Goal: Transaction & Acquisition: Download file/media

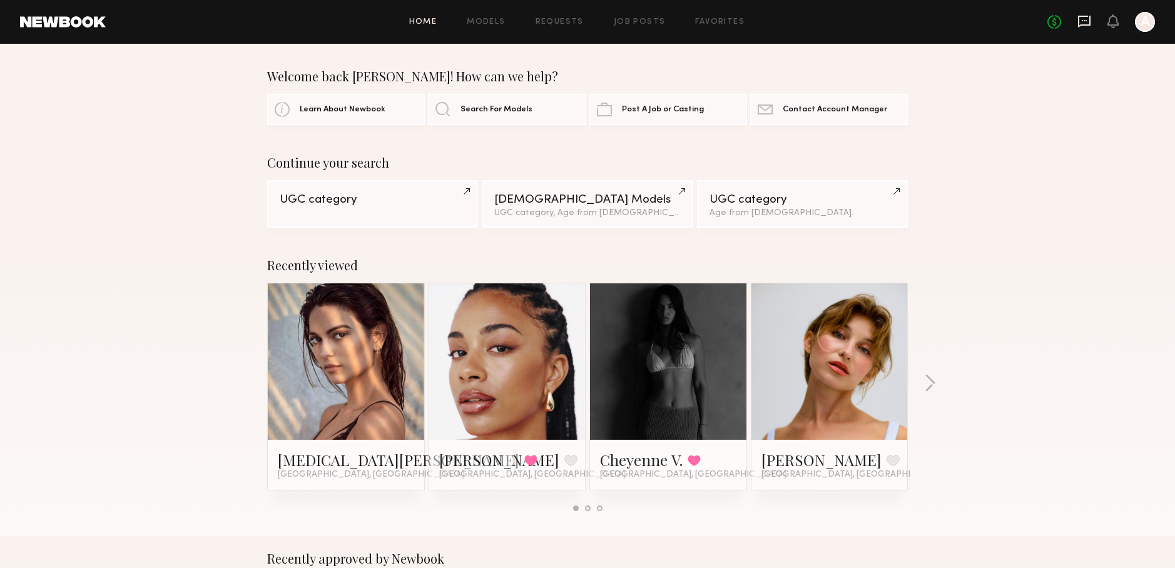
click at [1082, 24] on icon at bounding box center [1084, 22] width 13 height 12
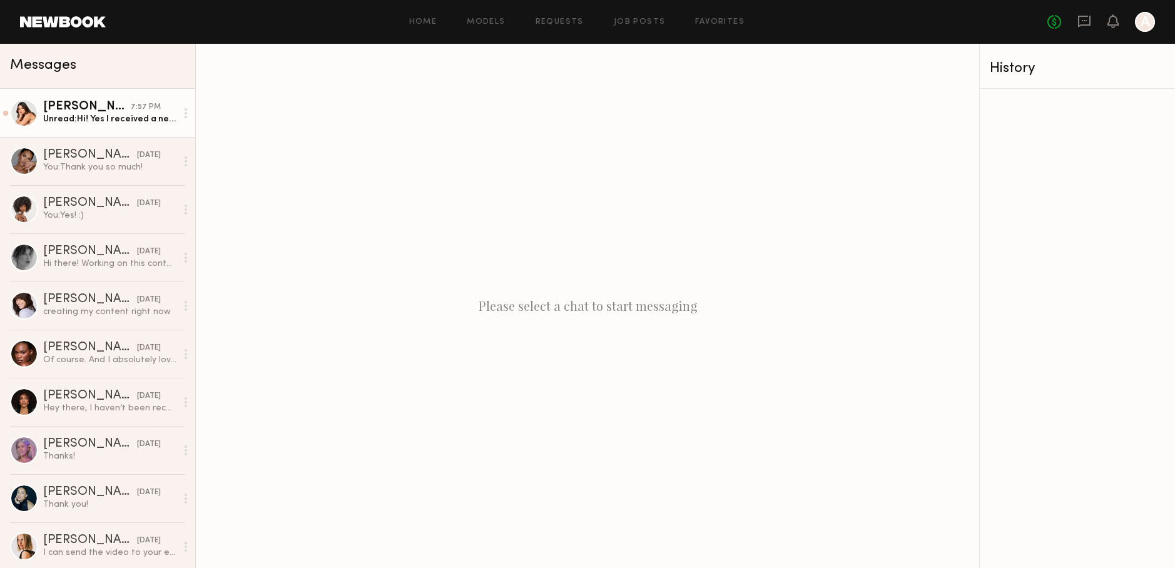
click at [119, 130] on link "[PERSON_NAME] 7:57 PM Unread: Hi! Yes I received a new moisturizer but will now…" at bounding box center [97, 113] width 195 height 48
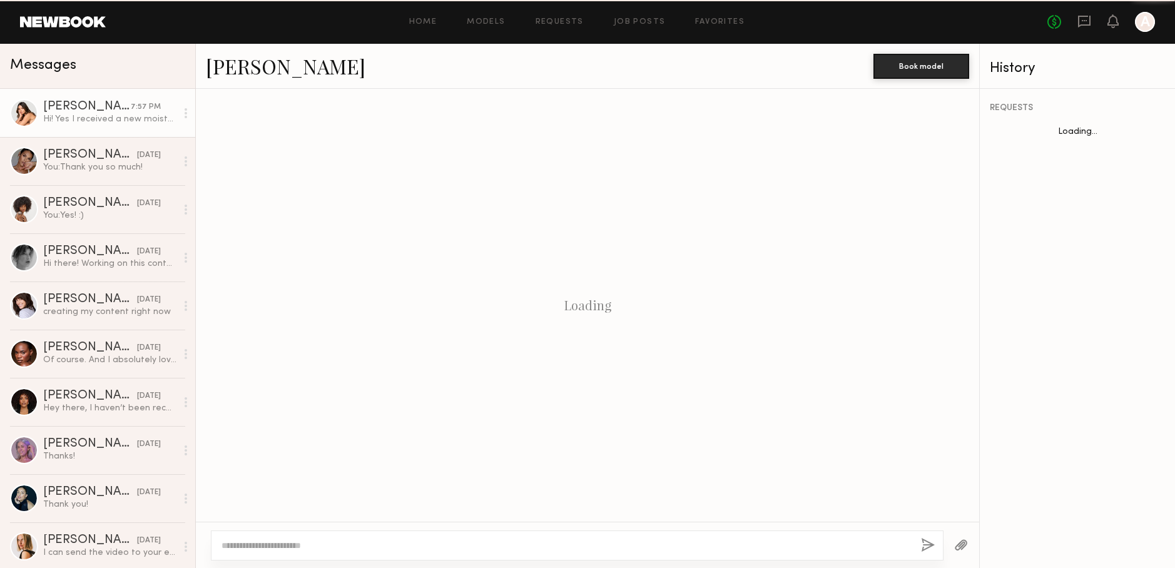
scroll to position [755, 0]
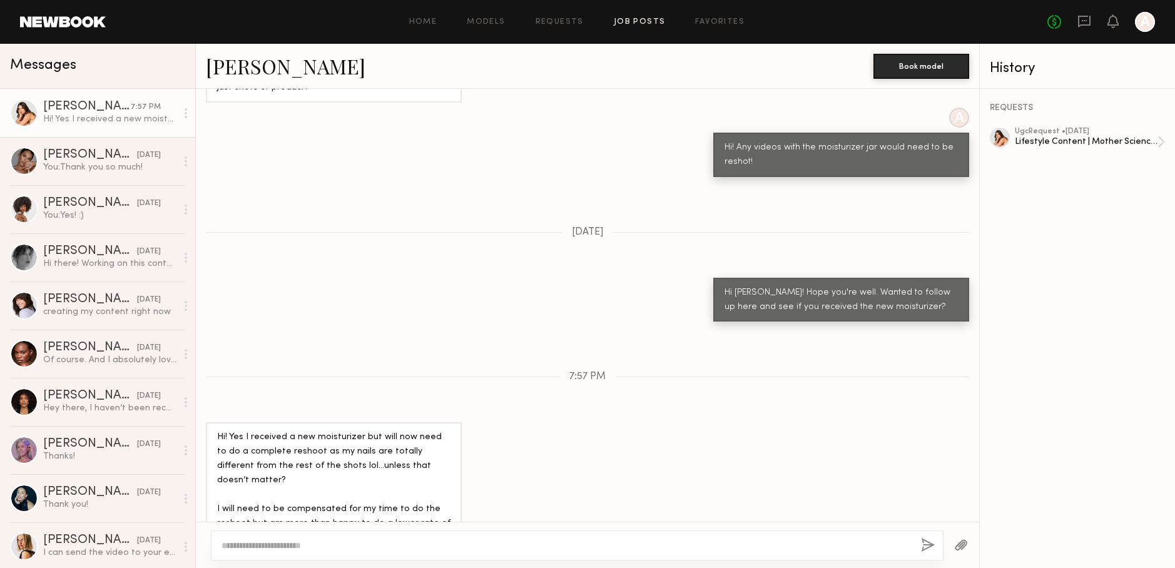
click at [651, 18] on link "Job Posts" at bounding box center [640, 22] width 52 height 8
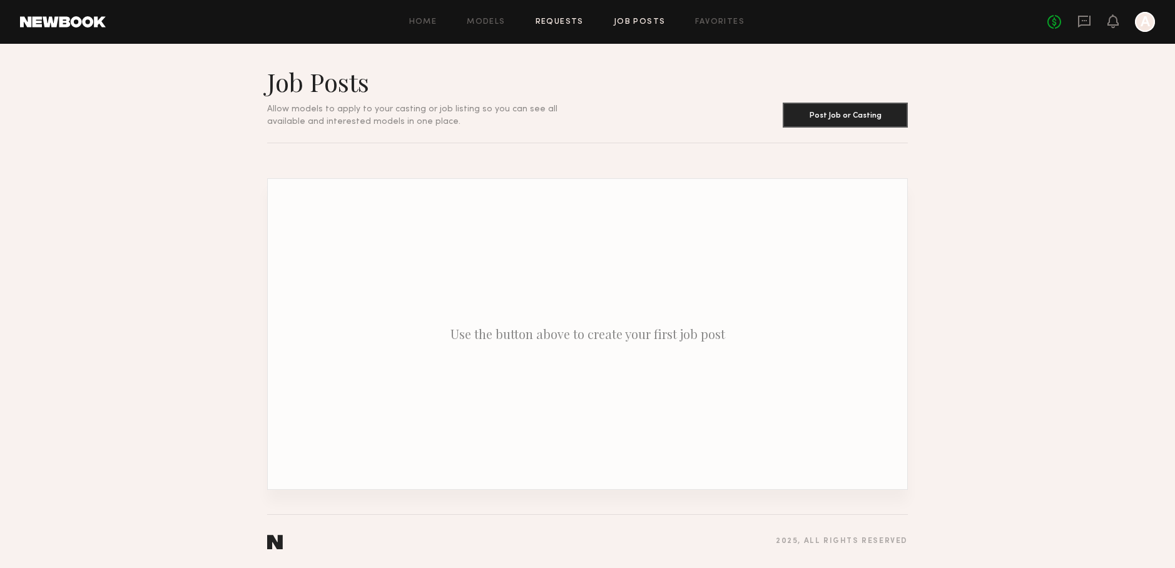
click at [556, 22] on link "Requests" at bounding box center [560, 22] width 48 height 8
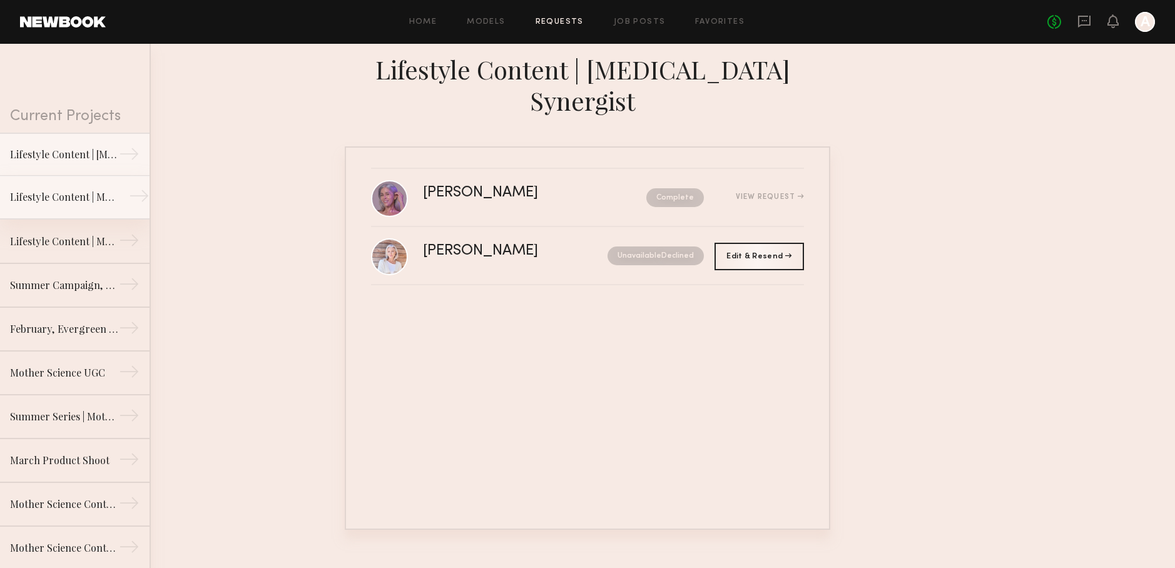
click at [122, 198] on link "Lifestyle Content | Molecular Hero Serum →" at bounding box center [75, 198] width 150 height 44
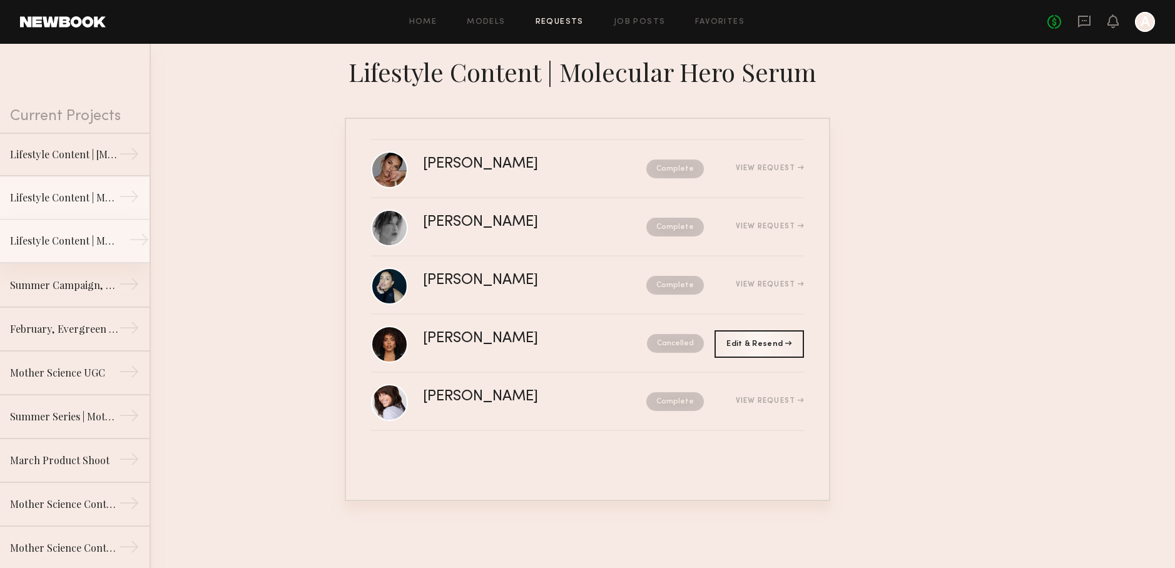
click at [121, 225] on link "Lifestyle Content | Mother Science, Molecular Genesis →" at bounding box center [75, 242] width 150 height 44
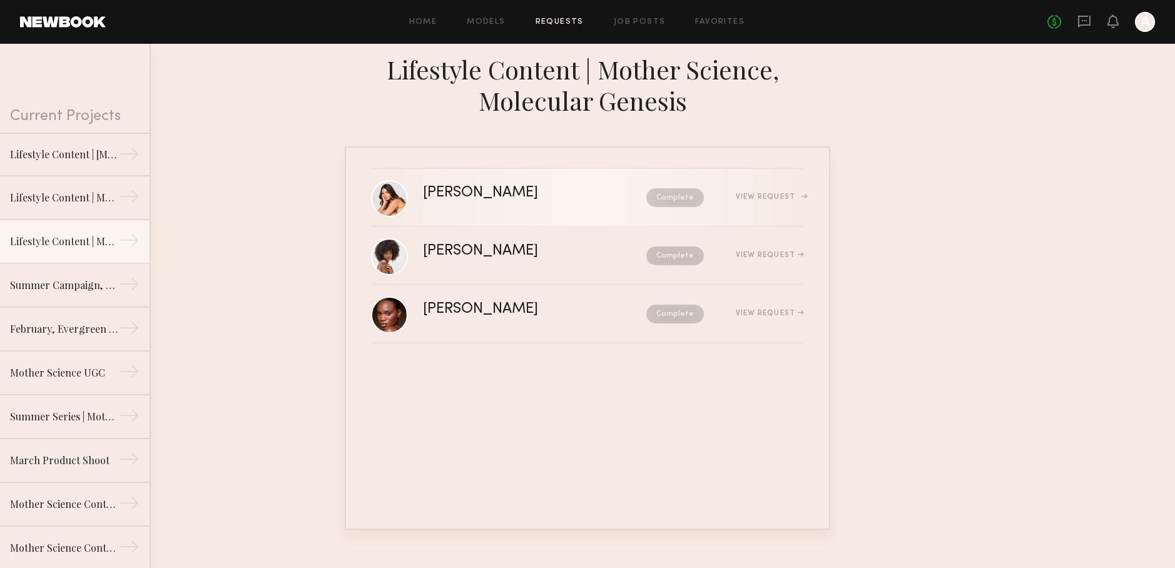
click at [513, 213] on link "[PERSON_NAME] Complete View Request" at bounding box center [587, 198] width 433 height 58
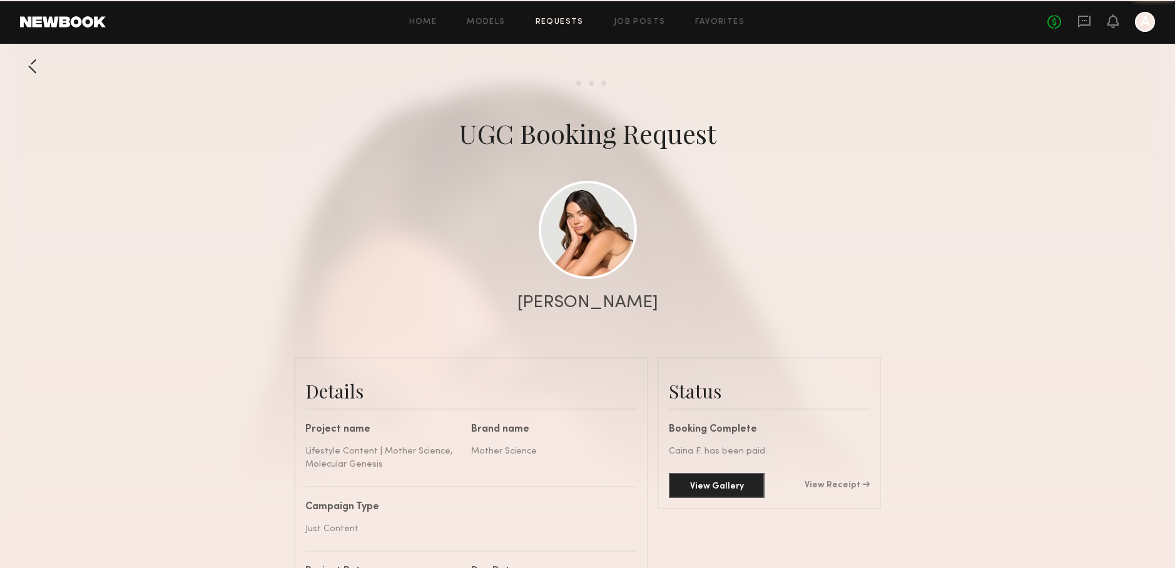
scroll to position [1134, 0]
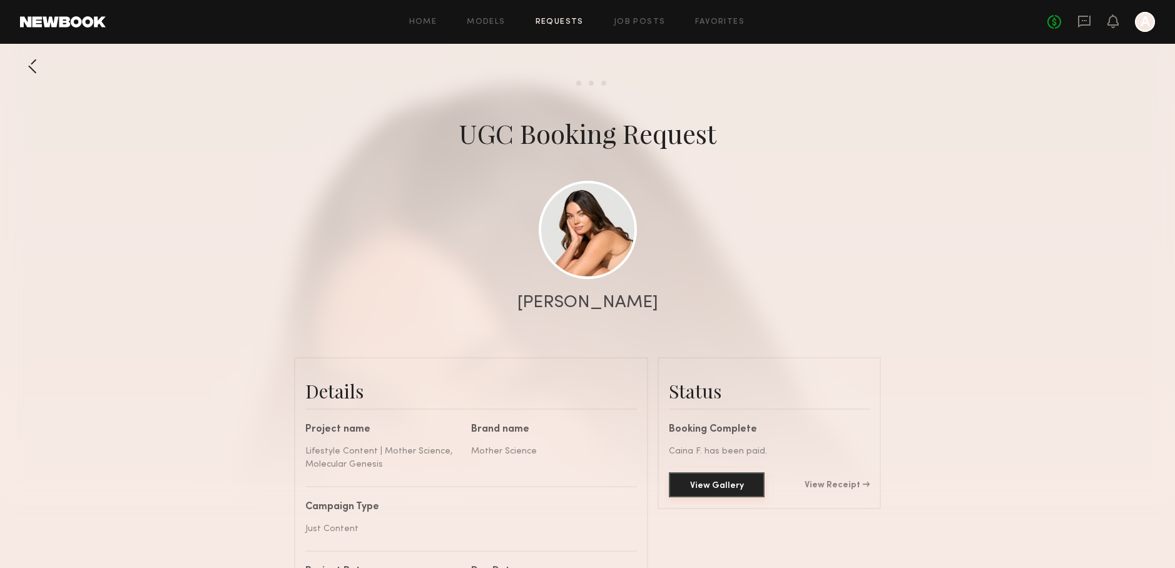
click at [745, 489] on button "View Gallery" at bounding box center [717, 484] width 96 height 25
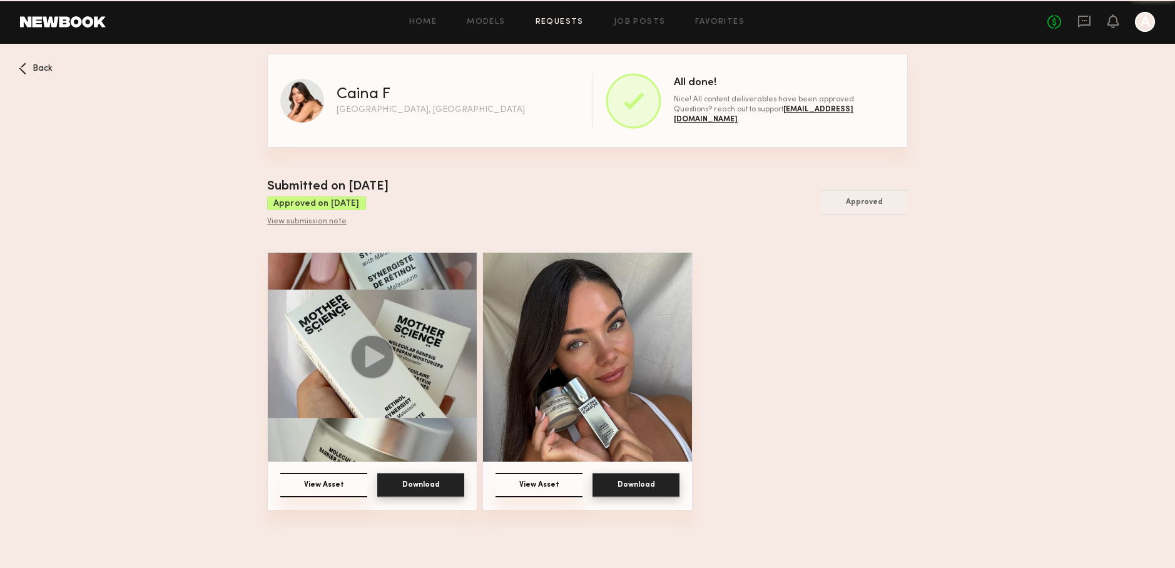
click at [636, 373] on img at bounding box center [587, 357] width 209 height 209
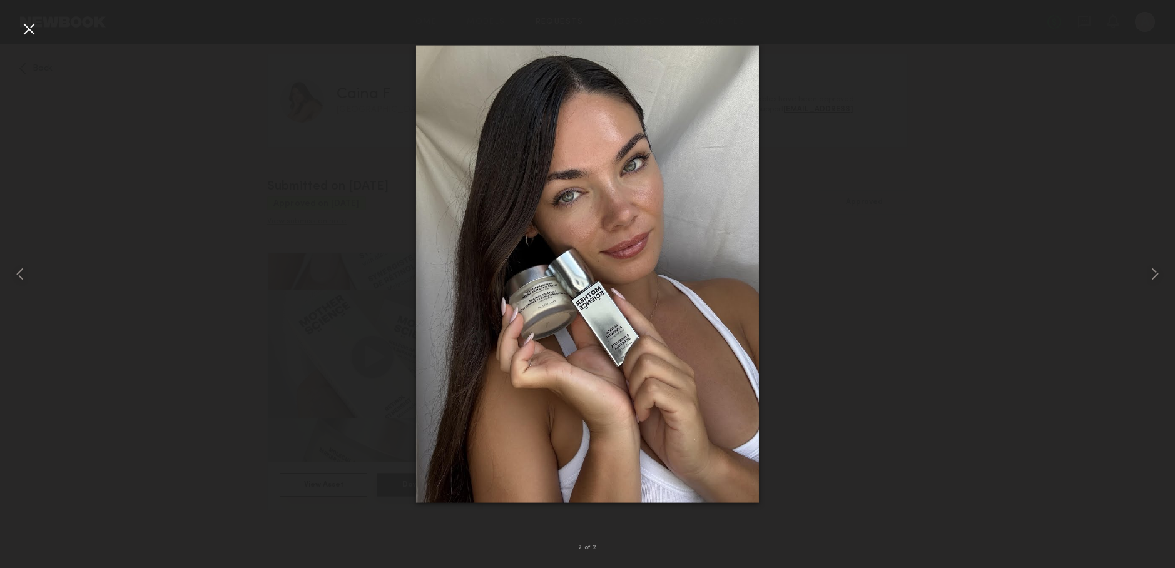
click at [907, 357] on div at bounding box center [587, 274] width 1175 height 508
click at [36, 31] on div at bounding box center [29, 29] width 20 height 20
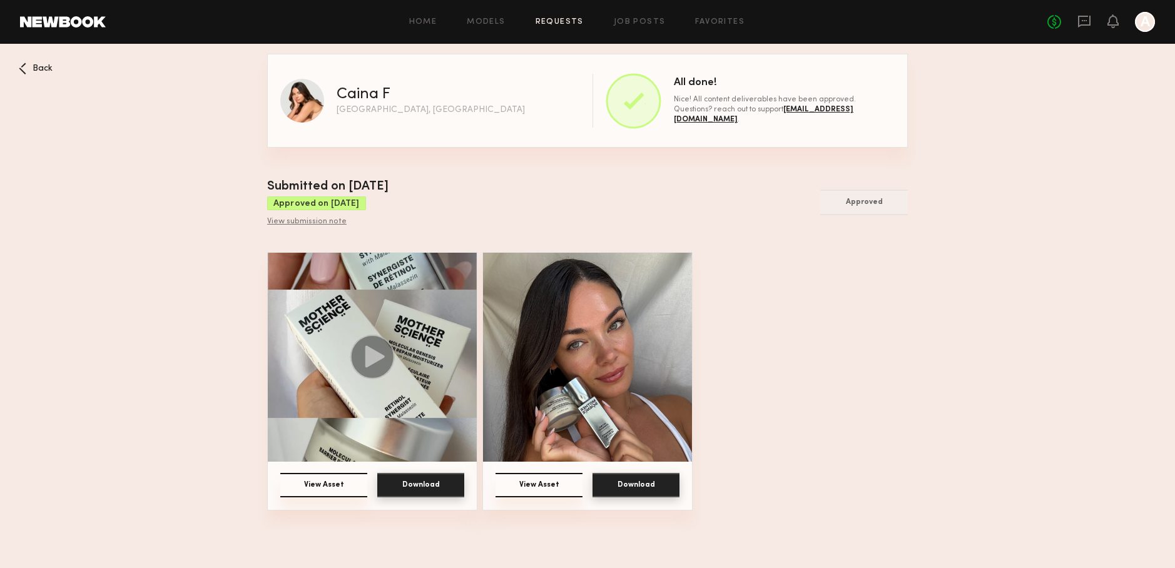
click at [373, 290] on img at bounding box center [372, 357] width 209 height 209
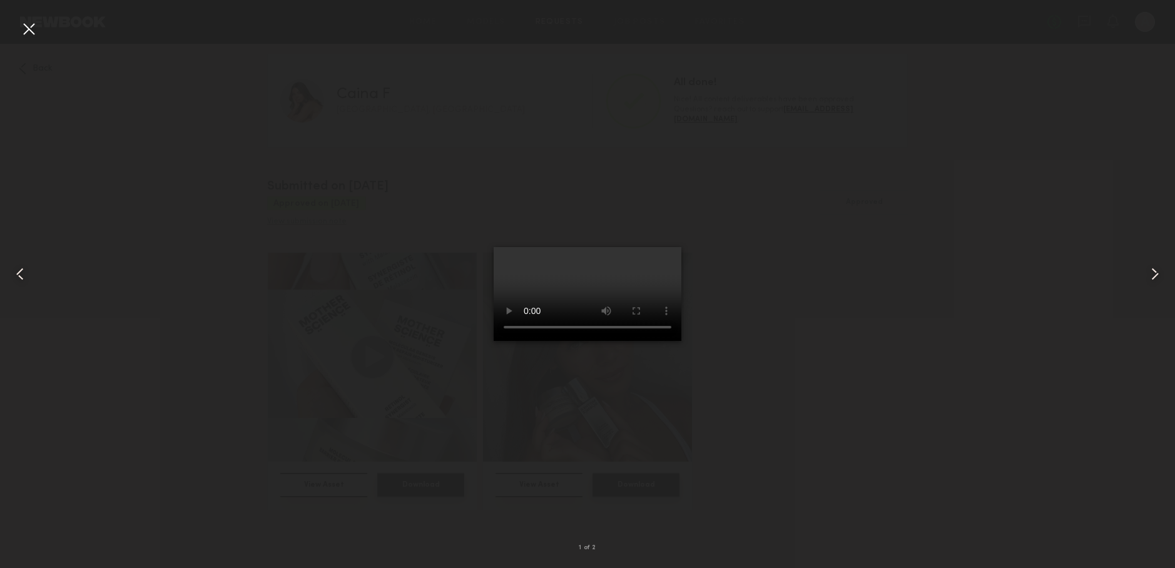
click at [633, 265] on video at bounding box center [588, 294] width 188 height 94
click at [32, 29] on div at bounding box center [29, 29] width 20 height 20
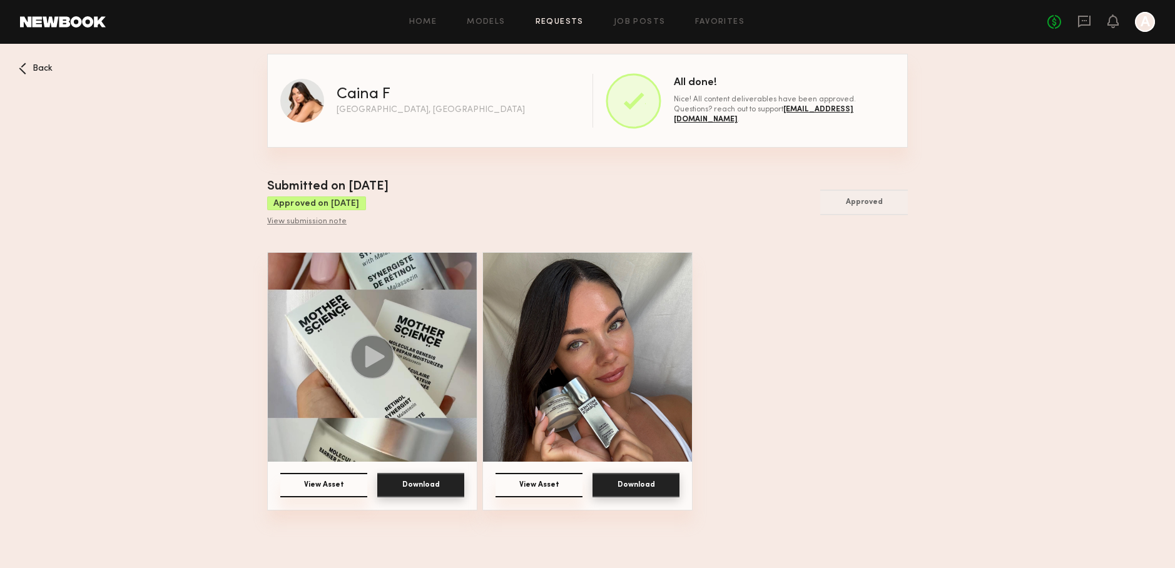
click at [56, 74] on nb-booking-gallery "Back Caina F [GEOGRAPHIC_DATA], [GEOGRAPHIC_DATA] All done! Nice! All content d…" at bounding box center [587, 282] width 1175 height 457
click at [48, 73] on div "Back" at bounding box center [36, 69] width 34 height 12
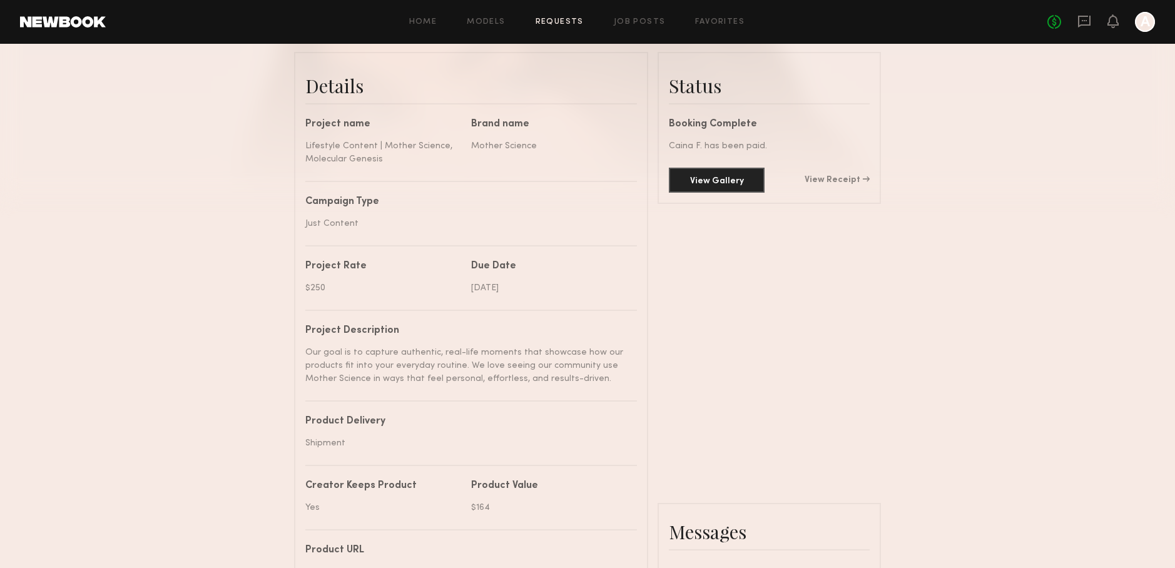
scroll to position [305, 0]
click at [1089, 16] on icon at bounding box center [1084, 22] width 13 height 12
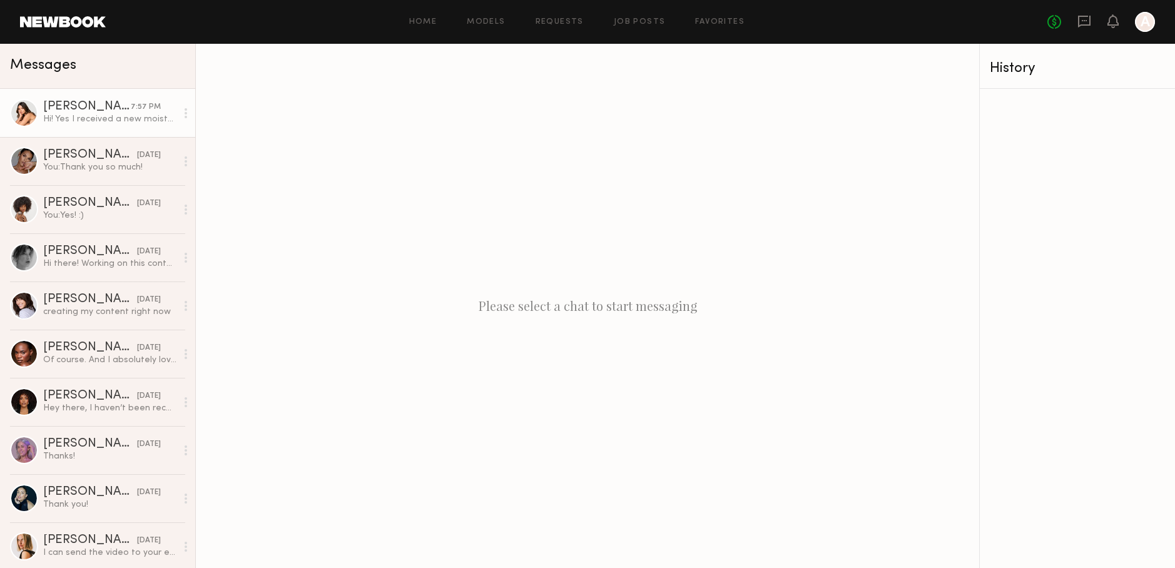
click at [79, 115] on div "Hi! Yes I received a new moisturizer but will now need to do a complete reshoot…" at bounding box center [109, 119] width 133 height 12
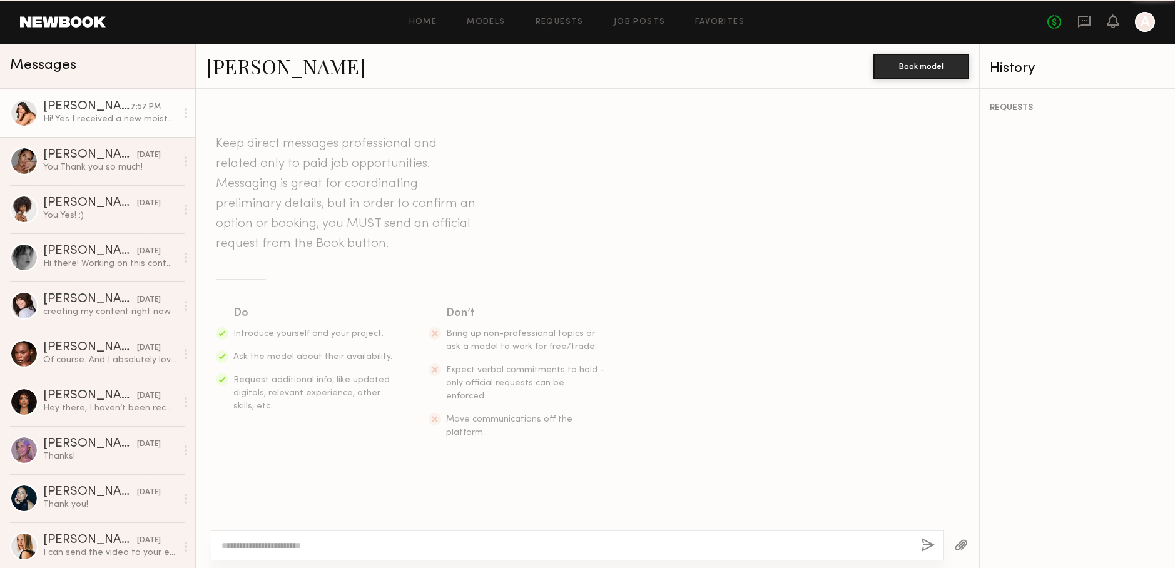
scroll to position [755, 0]
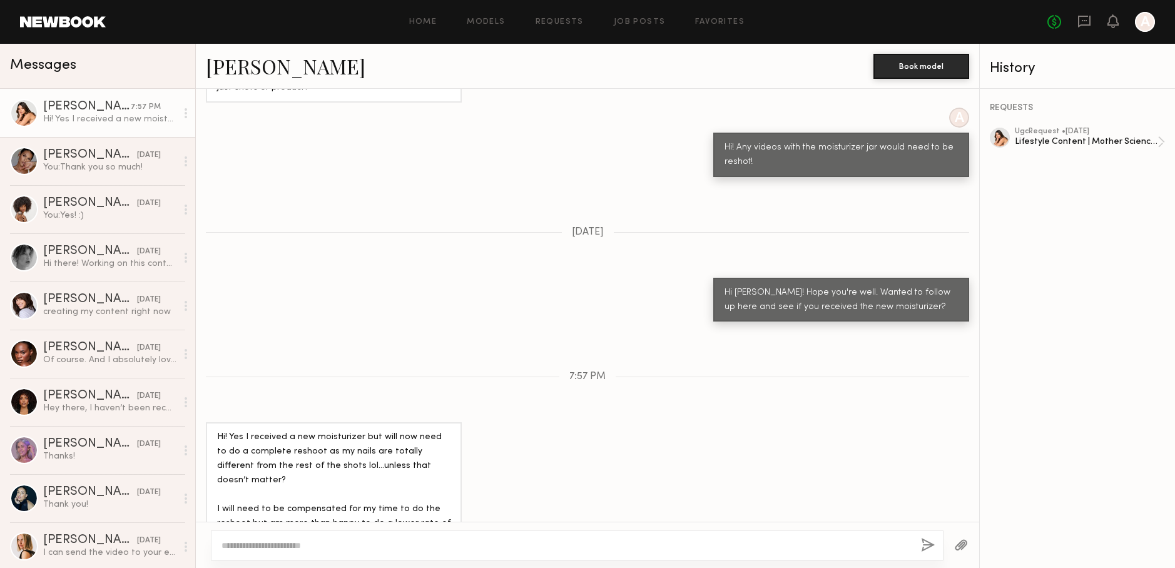
drag, startPoint x: 326, startPoint y: 399, endPoint x: 262, endPoint y: 397, distance: 63.9
click at [325, 431] on div "Hi! Yes I received a new moisturizer but will now need to do a complete reshoot…" at bounding box center [333, 496] width 233 height 130
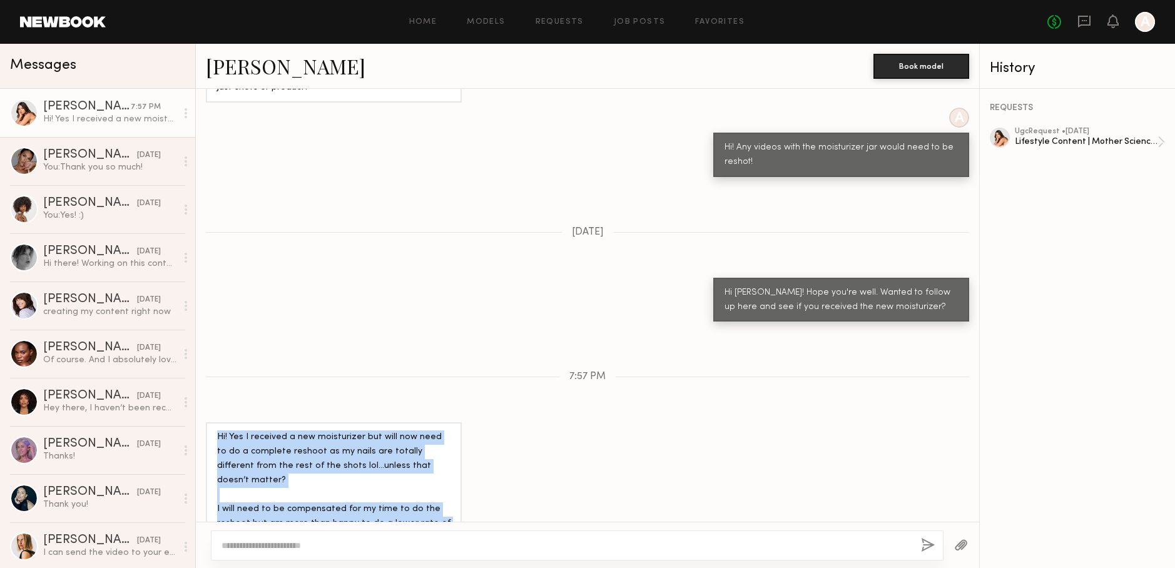
drag, startPoint x: 218, startPoint y: 395, endPoint x: 406, endPoint y: 496, distance: 212.8
click at [409, 501] on div "Hi! Yes I received a new moisturizer but will now need to do a complete reshoot…" at bounding box center [333, 496] width 233 height 130
copy div "Hi! Yes I received a new moisturizer but will now need to do a complete reshoot…"
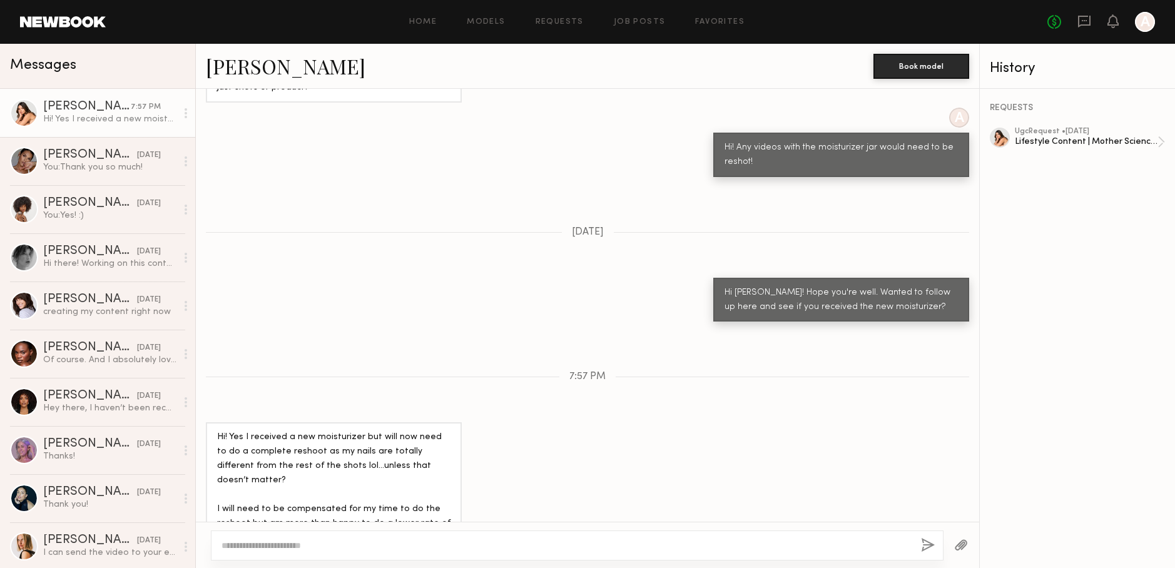
click at [576, 531] on div at bounding box center [577, 546] width 733 height 30
click at [577, 541] on textarea at bounding box center [567, 545] width 690 height 13
drag, startPoint x: 254, startPoint y: 546, endPoint x: 215, endPoint y: 544, distance: 38.8
click at [215, 544] on div "**********" at bounding box center [577, 546] width 733 height 30
click at [260, 544] on textarea "**********" at bounding box center [567, 545] width 690 height 13
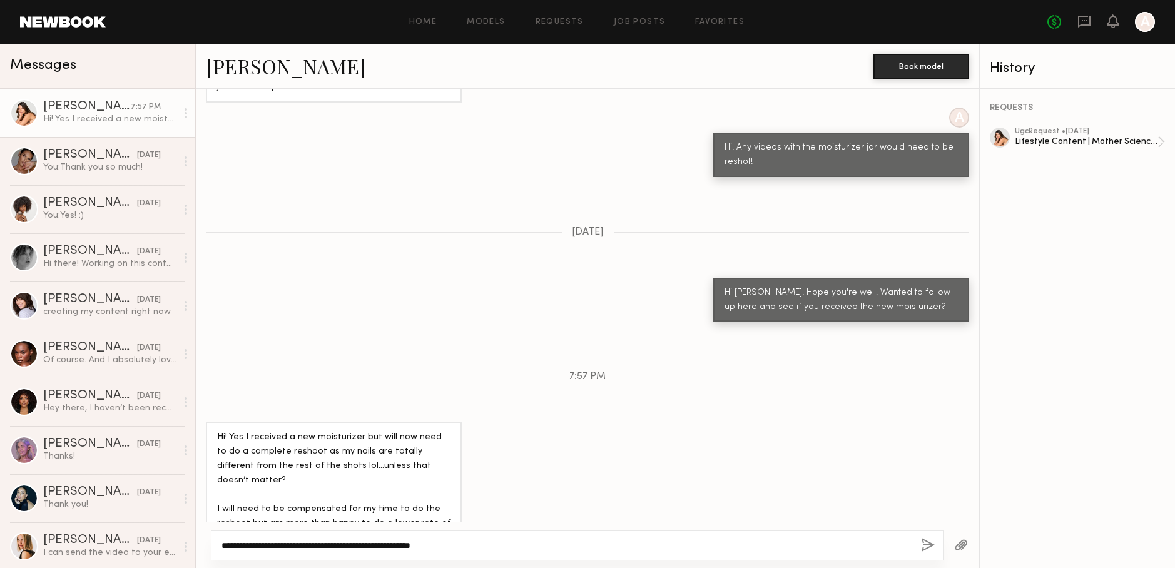
click at [457, 545] on textarea "**********" at bounding box center [567, 545] width 690 height 13
type textarea "**********"
click at [924, 546] on button "button" at bounding box center [928, 546] width 14 height 16
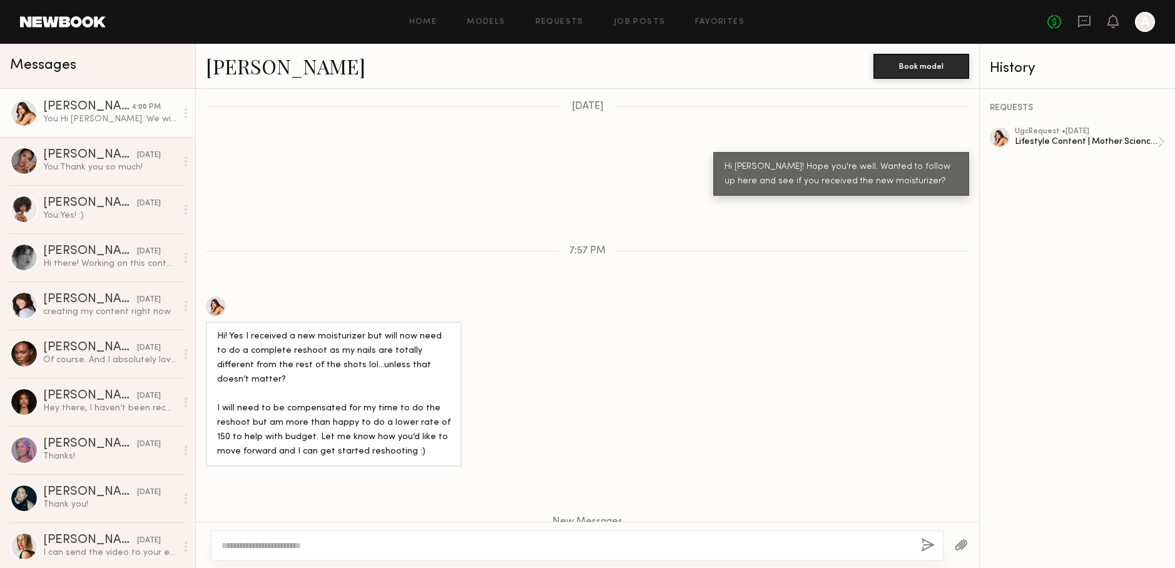
scroll to position [867, 0]
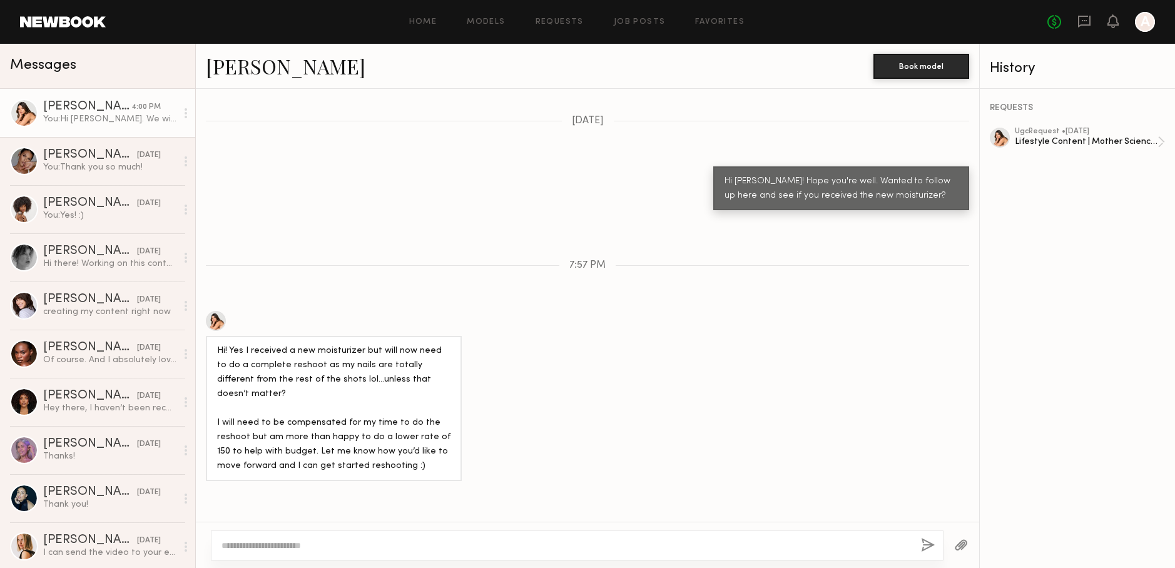
click at [591, 24] on div "Home Models Requests Job Posts Favorites Sign Out" at bounding box center [577, 22] width 942 height 8
click at [646, 20] on link "Job Posts" at bounding box center [640, 22] width 52 height 8
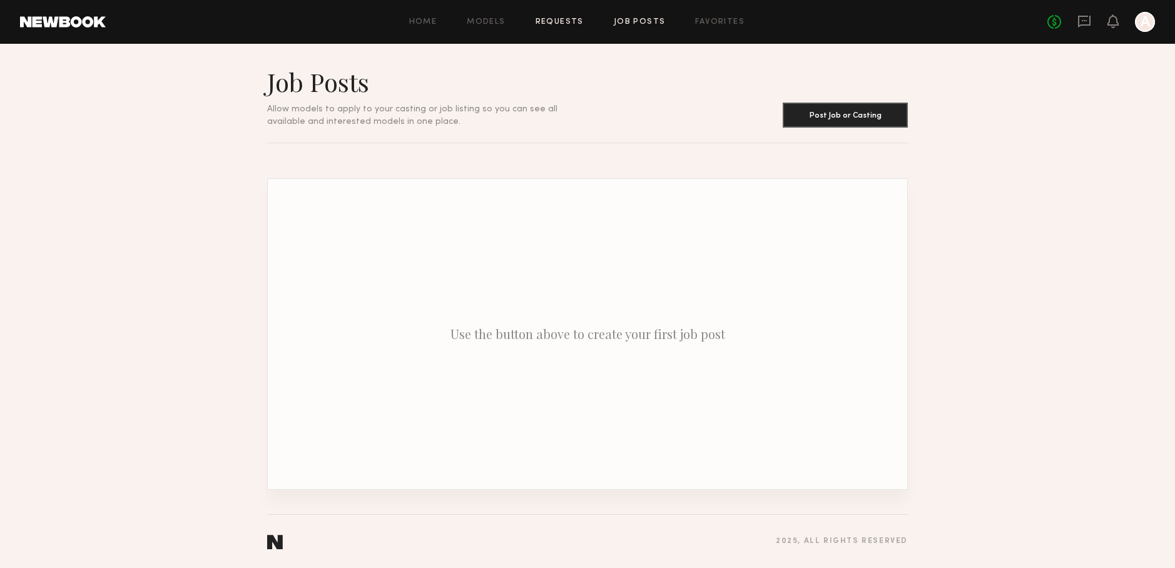
click at [551, 24] on link "Requests" at bounding box center [560, 22] width 48 height 8
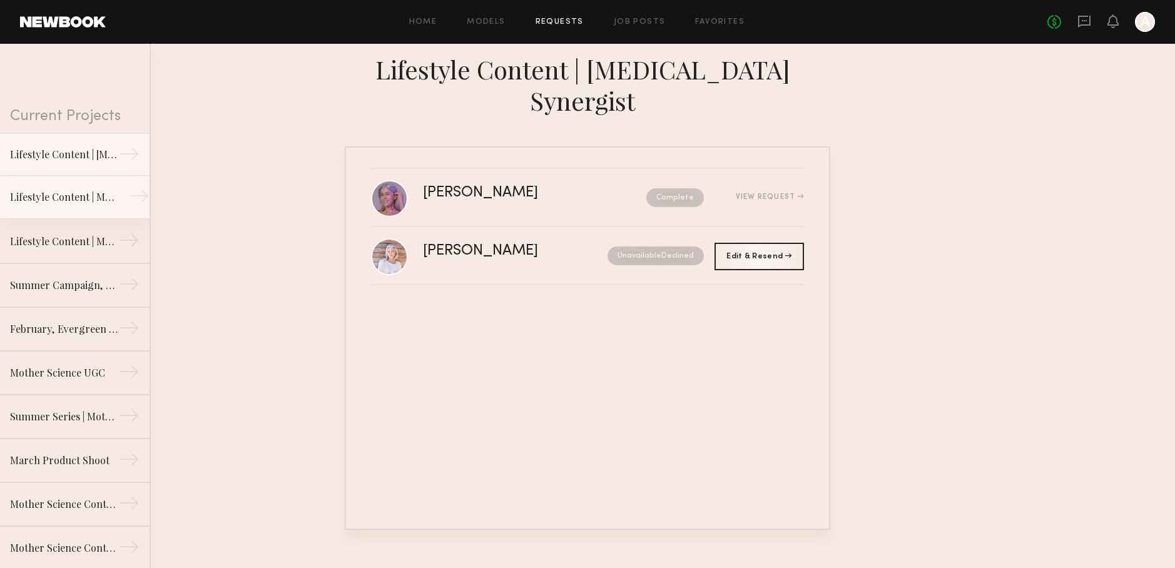
click at [108, 205] on link "Lifestyle Content | Molecular Hero Serum →" at bounding box center [75, 198] width 150 height 44
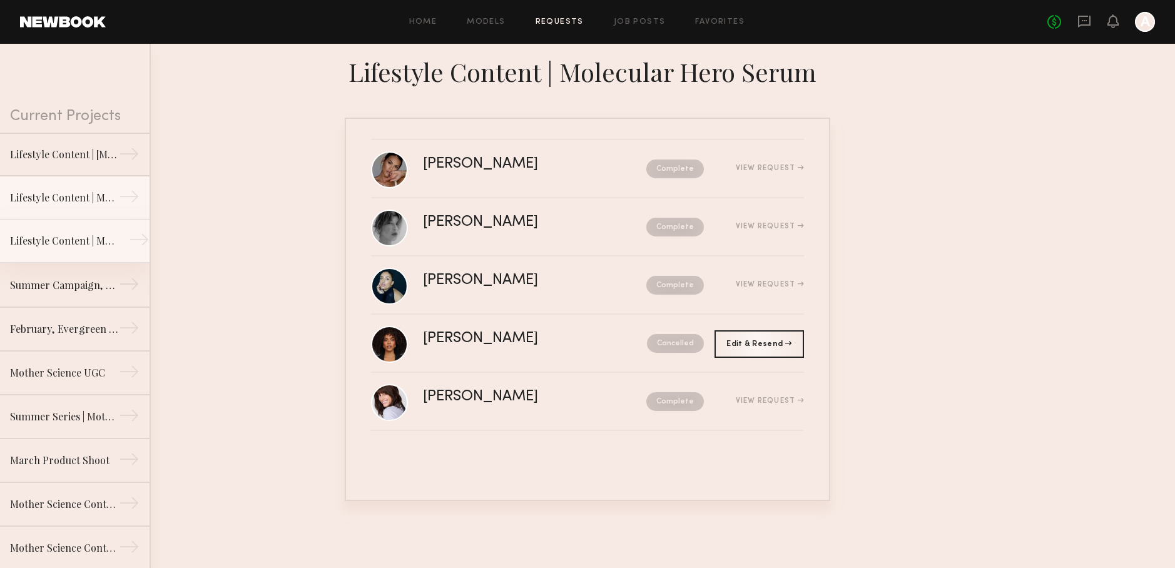
click at [98, 238] on div "Lifestyle Content | Mother Science, Molecular Genesis" at bounding box center [64, 240] width 109 height 15
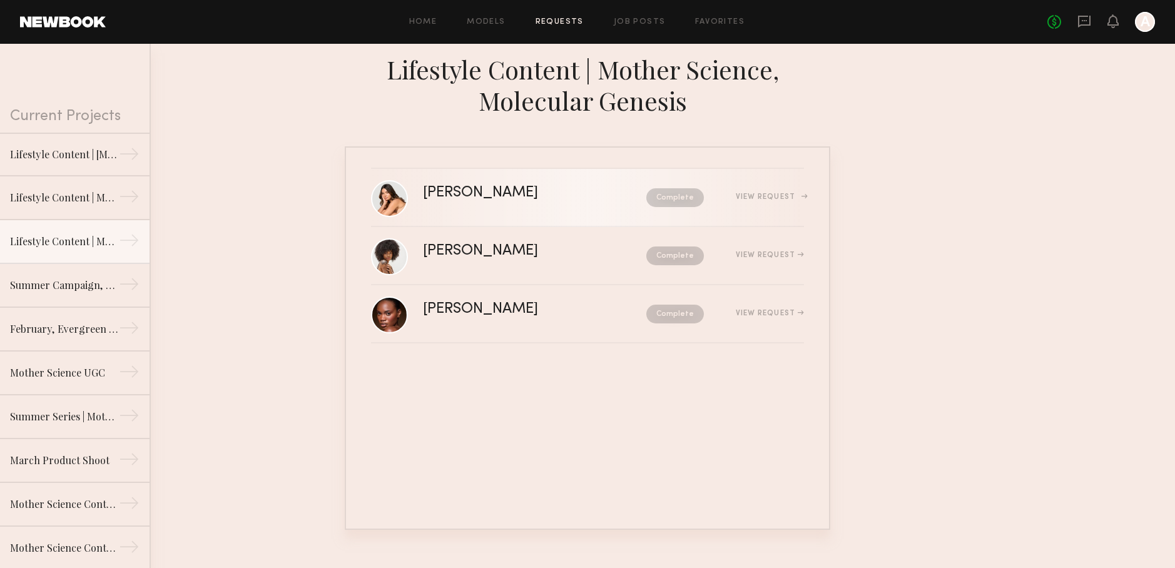
click at [481, 204] on div "[PERSON_NAME] Complete View Request" at bounding box center [613, 198] width 381 height 24
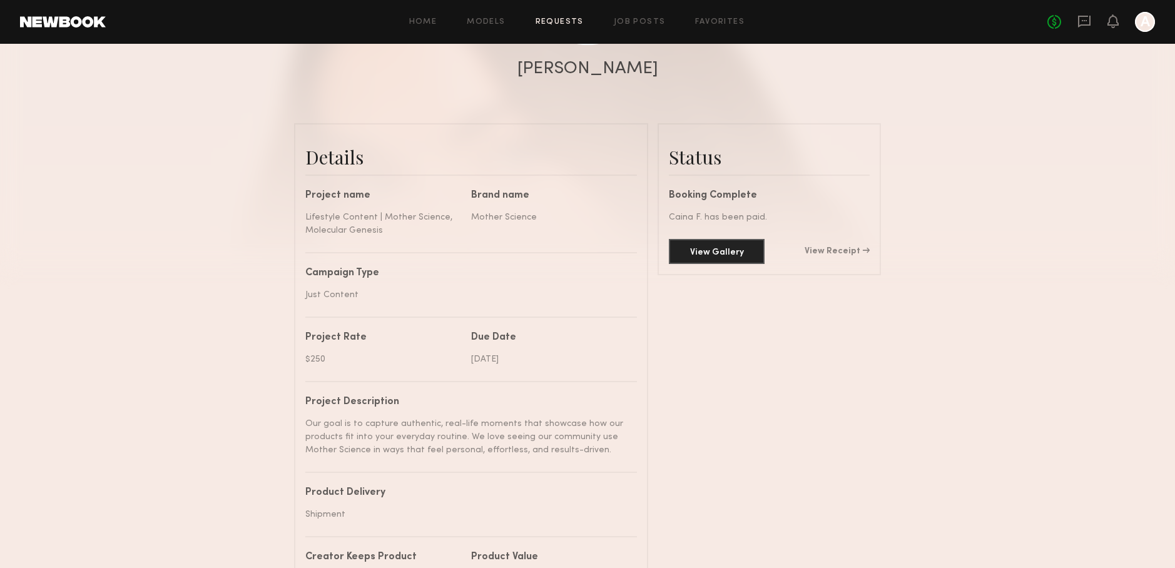
scroll to position [270, 0]
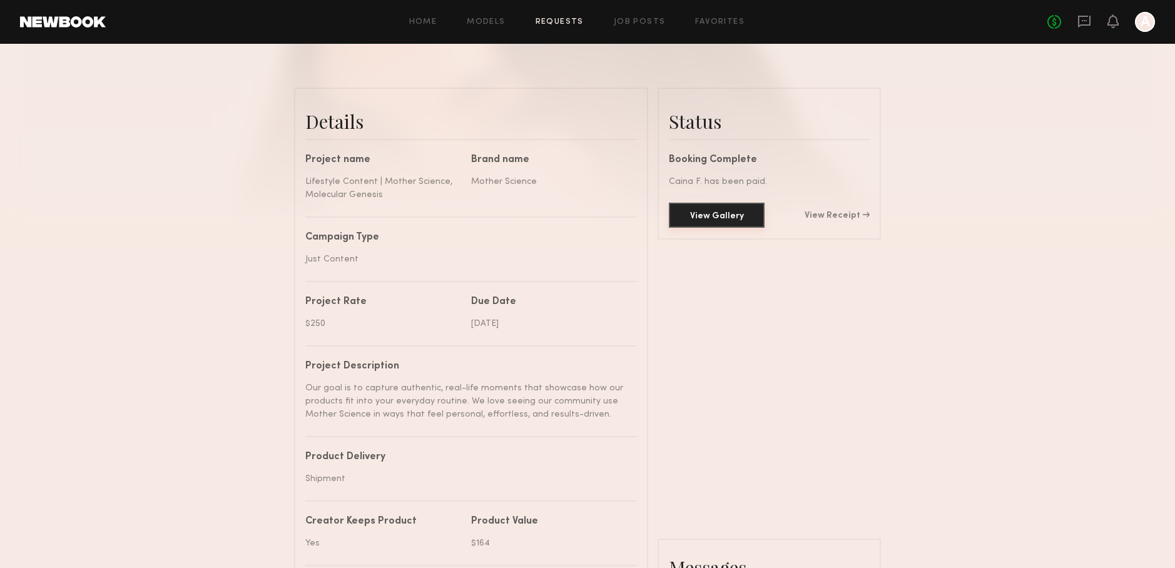
click at [723, 217] on button "View Gallery" at bounding box center [717, 215] width 96 height 25
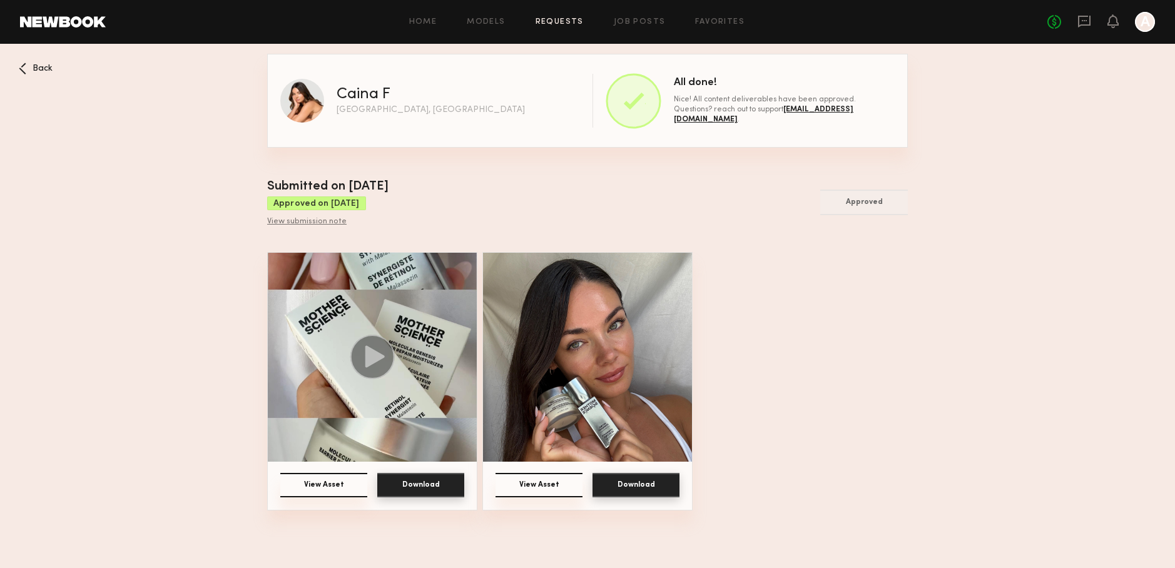
click at [423, 483] on button "Download" at bounding box center [420, 485] width 87 height 24
click at [658, 491] on button "Download" at bounding box center [636, 485] width 87 height 24
click at [632, 481] on button "Download" at bounding box center [636, 485] width 87 height 24
